Goal: Task Accomplishment & Management: Use online tool/utility

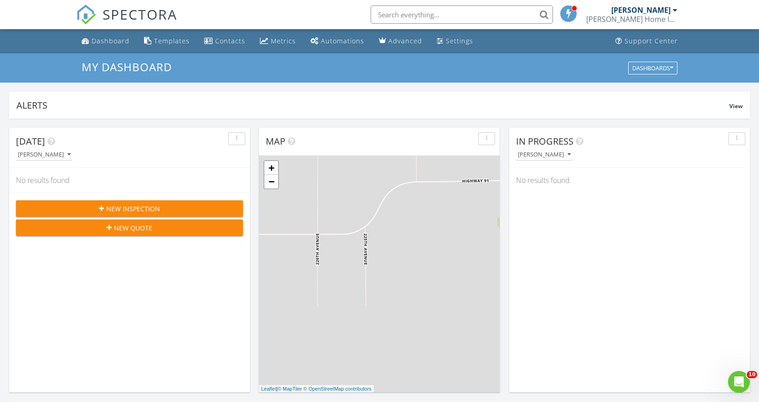
click at [418, 13] on input "text" at bounding box center [462, 14] width 182 height 18
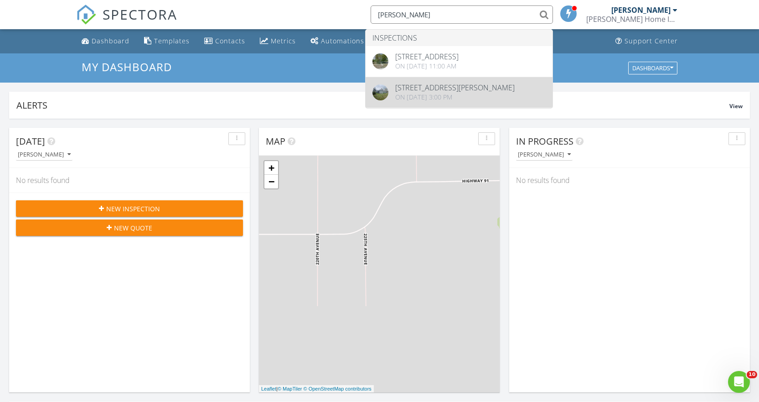
type input "mike"
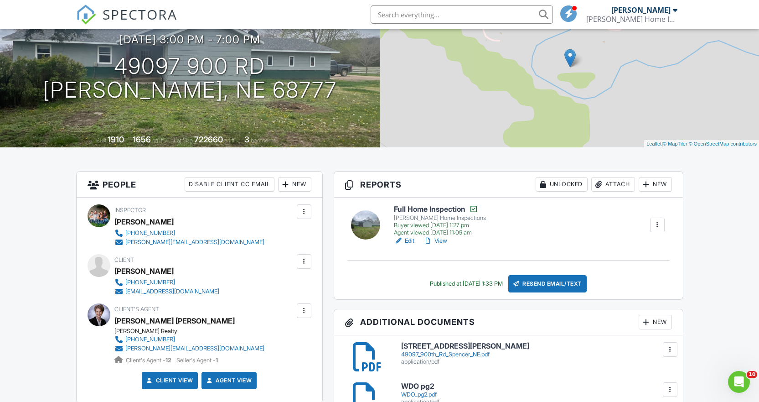
scroll to position [46, 0]
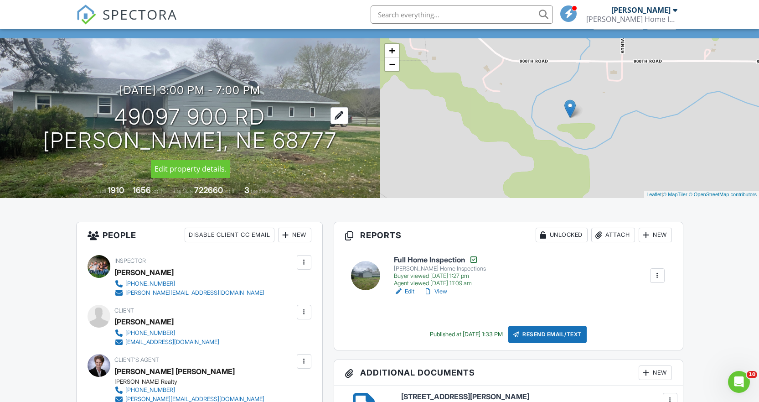
click at [263, 127] on h1 "49097 900 Rd Spencer, NE 68777" at bounding box center [190, 129] width 294 height 48
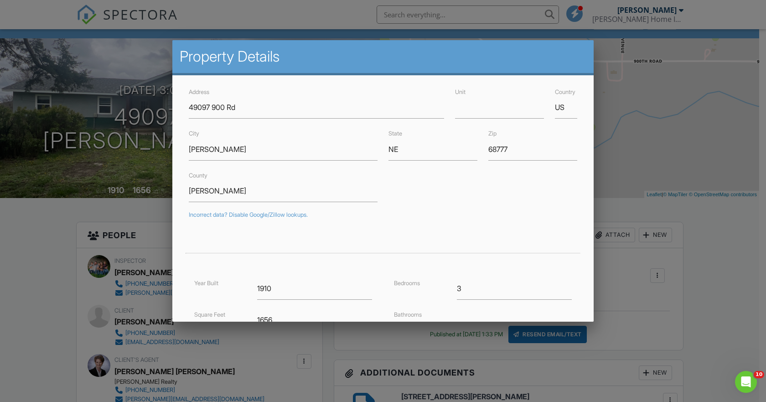
click at [697, 238] on div at bounding box center [383, 205] width 766 height 502
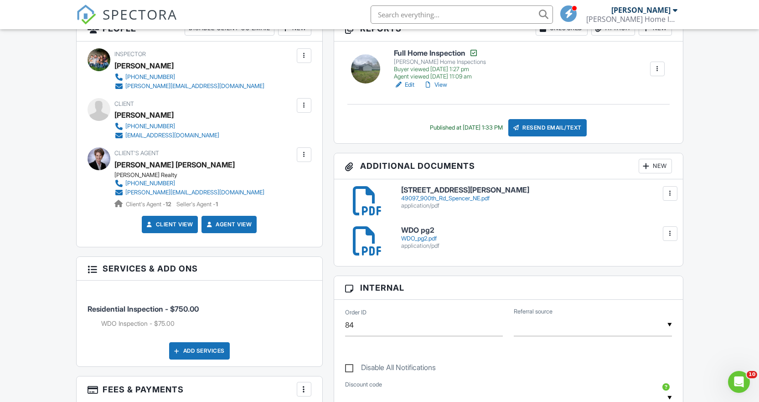
scroll to position [137, 0]
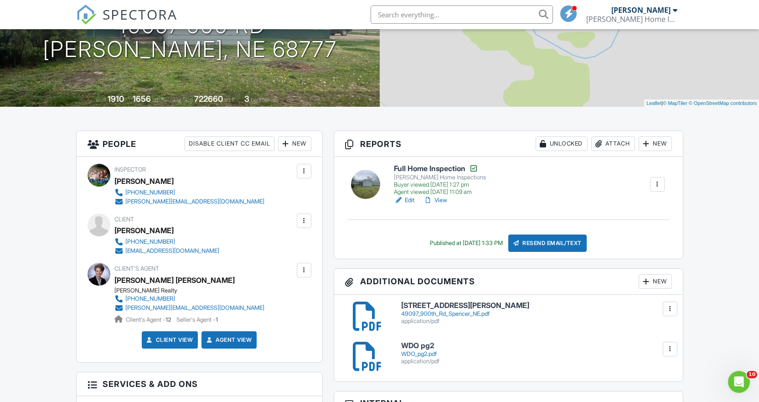
click at [438, 169] on h6 "Full Home Inspection" at bounding box center [440, 168] width 92 height 9
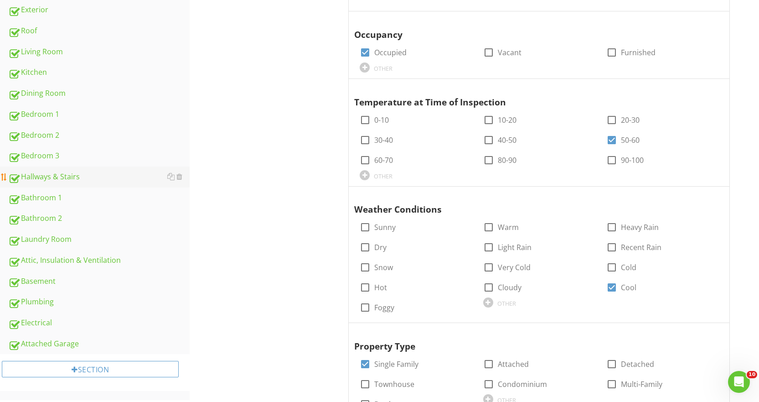
scroll to position [273, 0]
click at [56, 276] on div "Basement" at bounding box center [98, 281] width 181 height 12
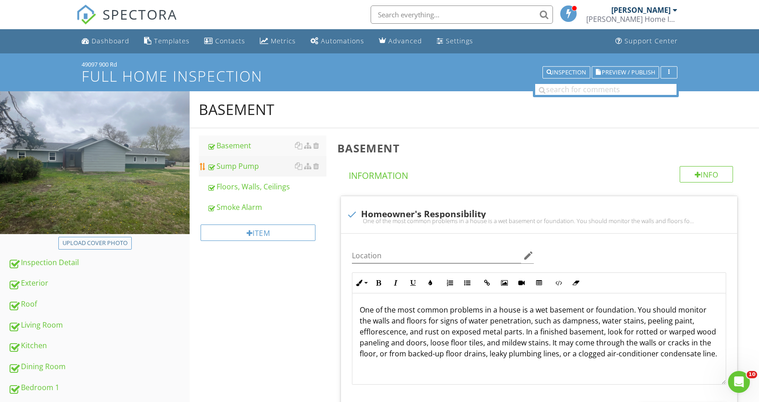
click at [243, 170] on div "Sump Pump" at bounding box center [266, 165] width 119 height 11
type textarea "<p>The basement was inspected according to the <a fr-original-style="" href="ht…"
type textarea "<p>The foundation was inspected according to the <a fr-original-style="" href="…"
type textarea "<p>Structural components were inspected according to the <a fr-original-style="…"
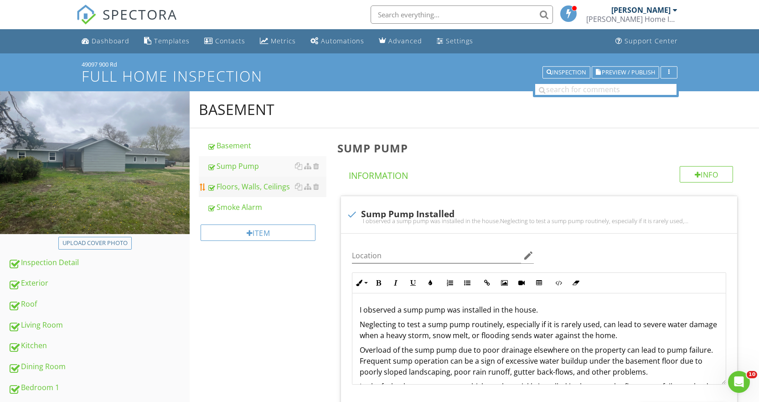
click at [249, 184] on div "Floors, Walls, Ceilings" at bounding box center [266, 186] width 119 height 11
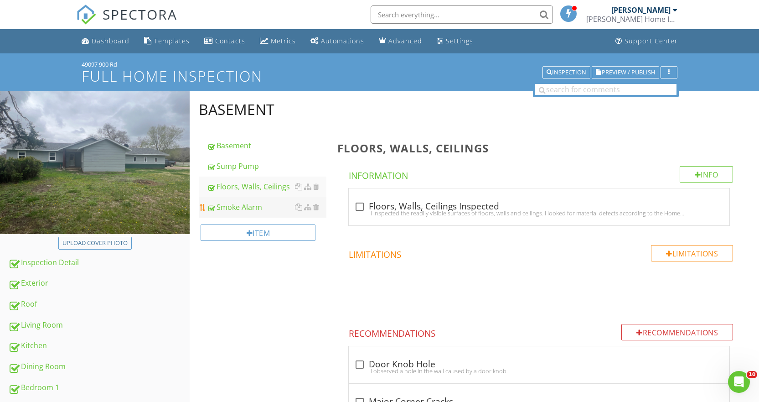
click at [247, 207] on div "Smoke Alarm" at bounding box center [266, 206] width 119 height 11
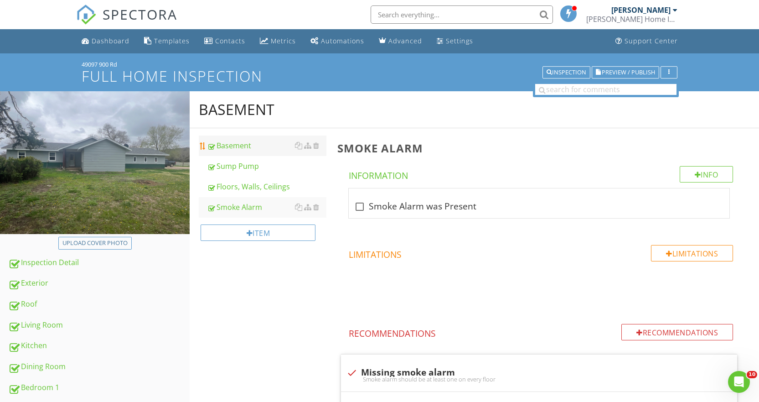
click at [236, 149] on div "Basement" at bounding box center [266, 145] width 119 height 11
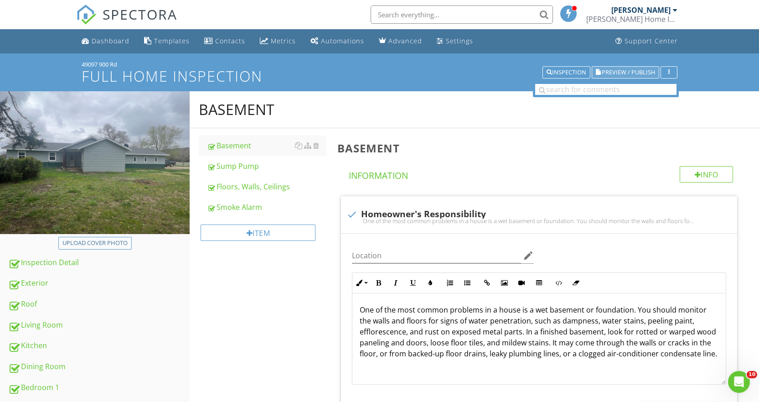
click at [619, 74] on span "Preview / Publish" at bounding box center [628, 72] width 53 height 6
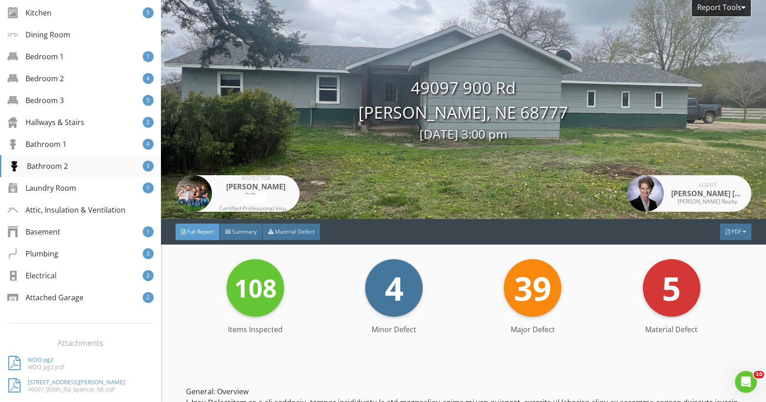
scroll to position [273, 0]
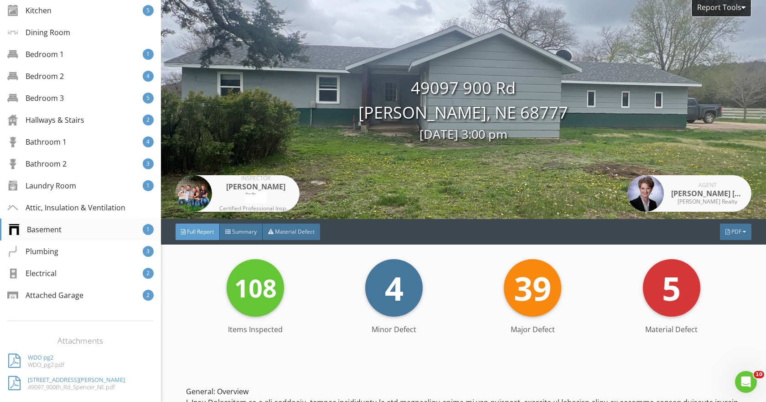
click at [56, 229] on div "Basement" at bounding box center [35, 229] width 53 height 11
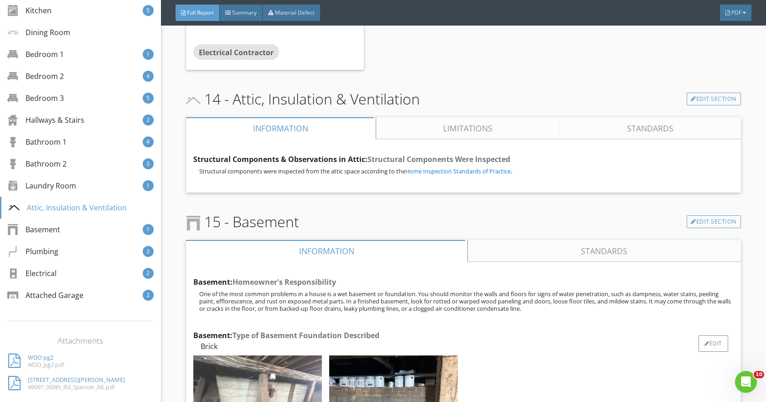
scroll to position [16761, 0]
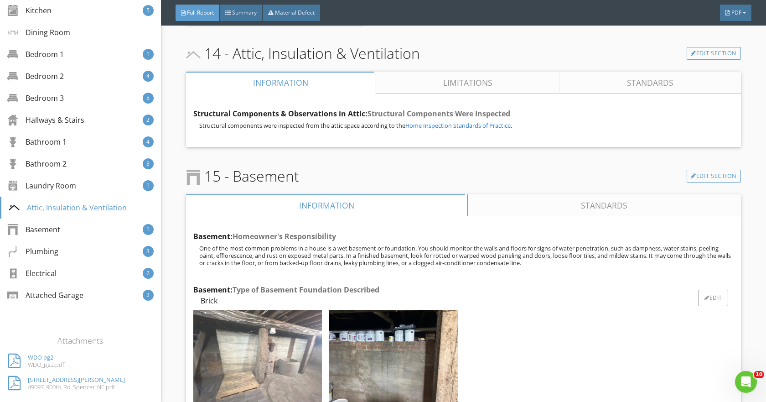
click at [265, 309] on img at bounding box center [257, 357] width 129 height 97
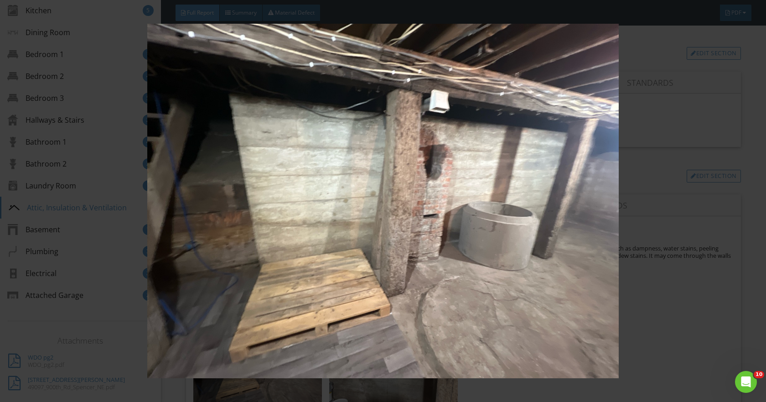
click at [652, 279] on img at bounding box center [383, 201] width 700 height 354
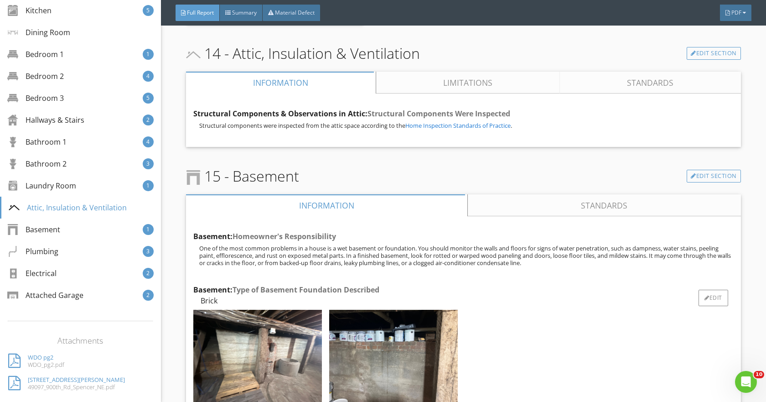
click at [326, 309] on div at bounding box center [393, 359] width 136 height 107
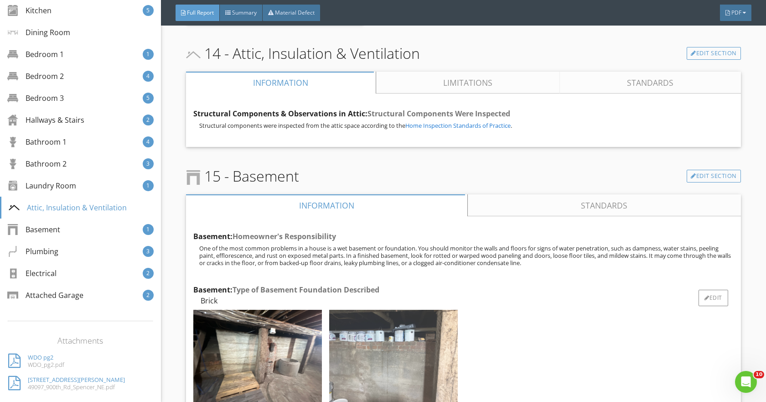
click at [371, 309] on img at bounding box center [393, 357] width 129 height 97
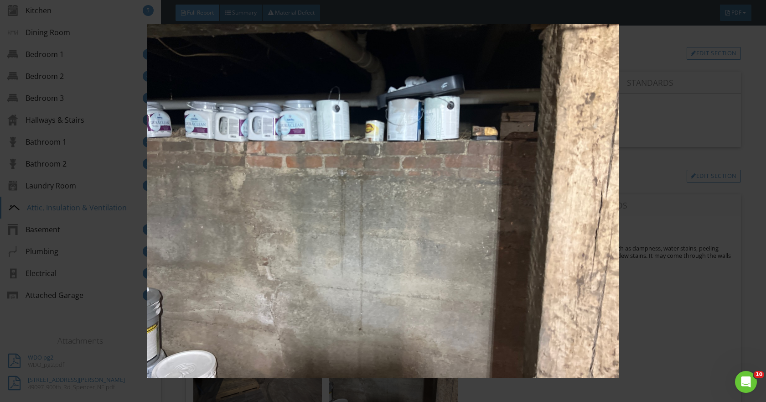
click at [658, 241] on img at bounding box center [383, 201] width 700 height 354
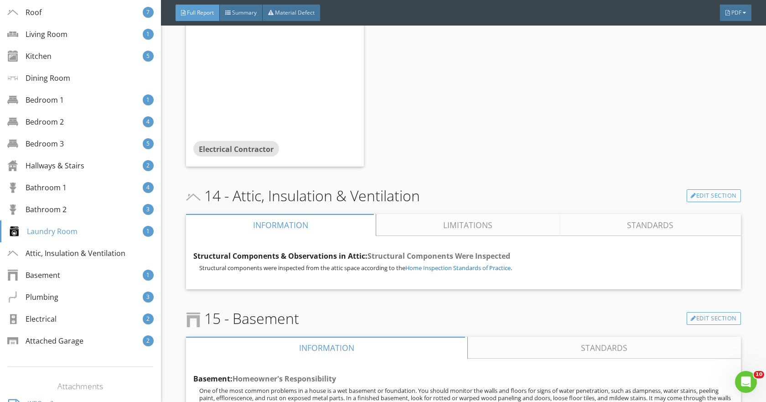
scroll to position [16755, 0]
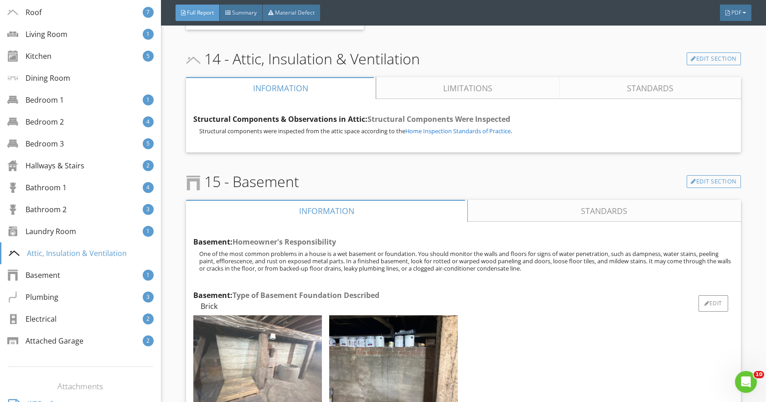
click at [288, 315] on img at bounding box center [257, 363] width 129 height 97
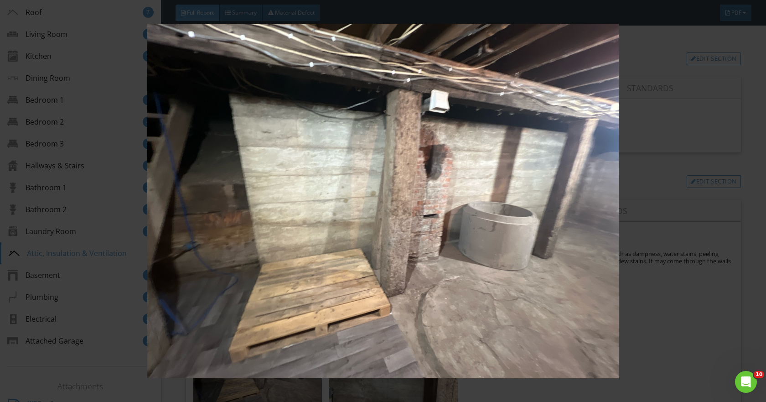
click at [656, 283] on img at bounding box center [383, 201] width 700 height 354
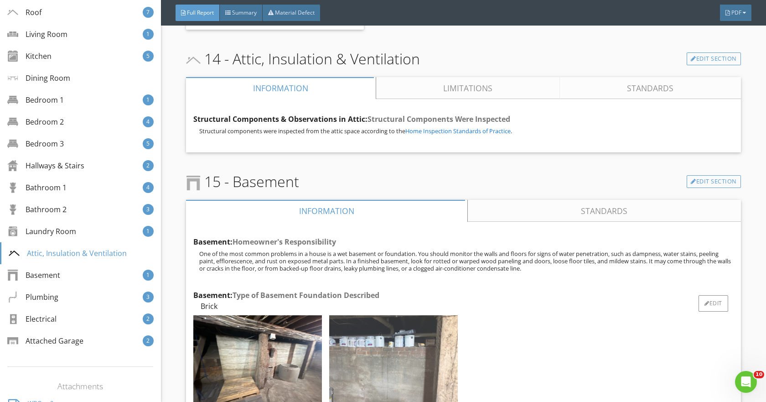
click at [393, 315] on img at bounding box center [393, 363] width 129 height 97
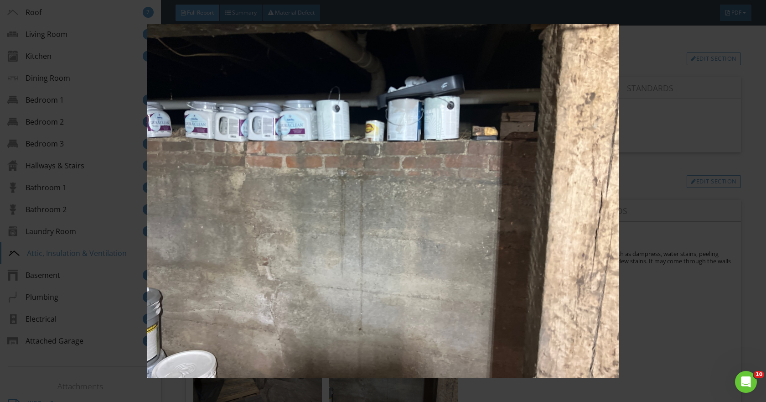
click at [701, 281] on img at bounding box center [383, 201] width 700 height 354
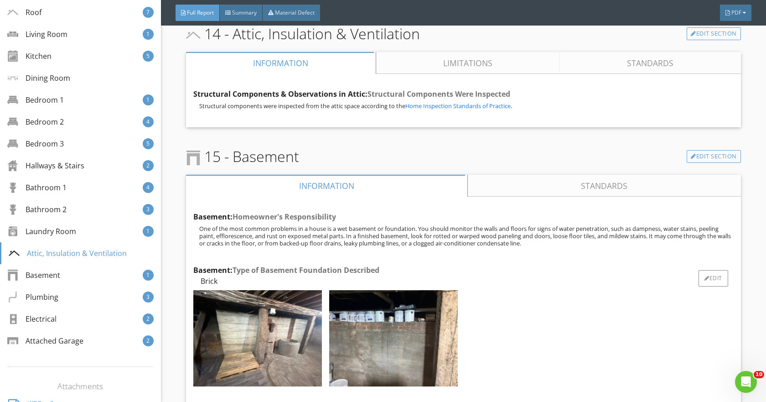
scroll to position [16801, 0]
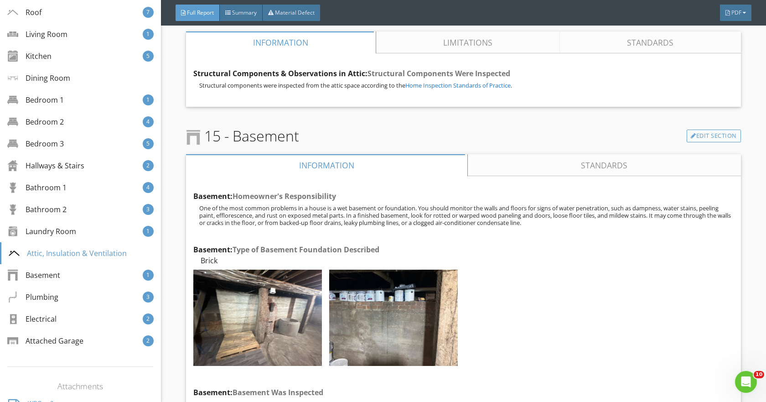
click at [588, 154] on link "Standards" at bounding box center [604, 165] width 273 height 22
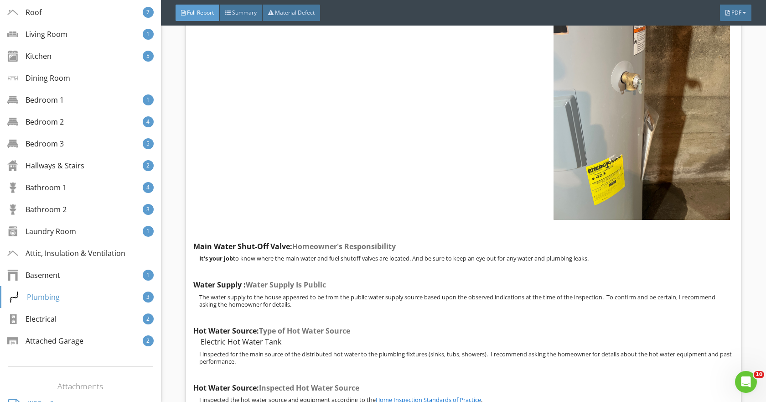
scroll to position [17348, 0]
